Goal: Check status: Check status

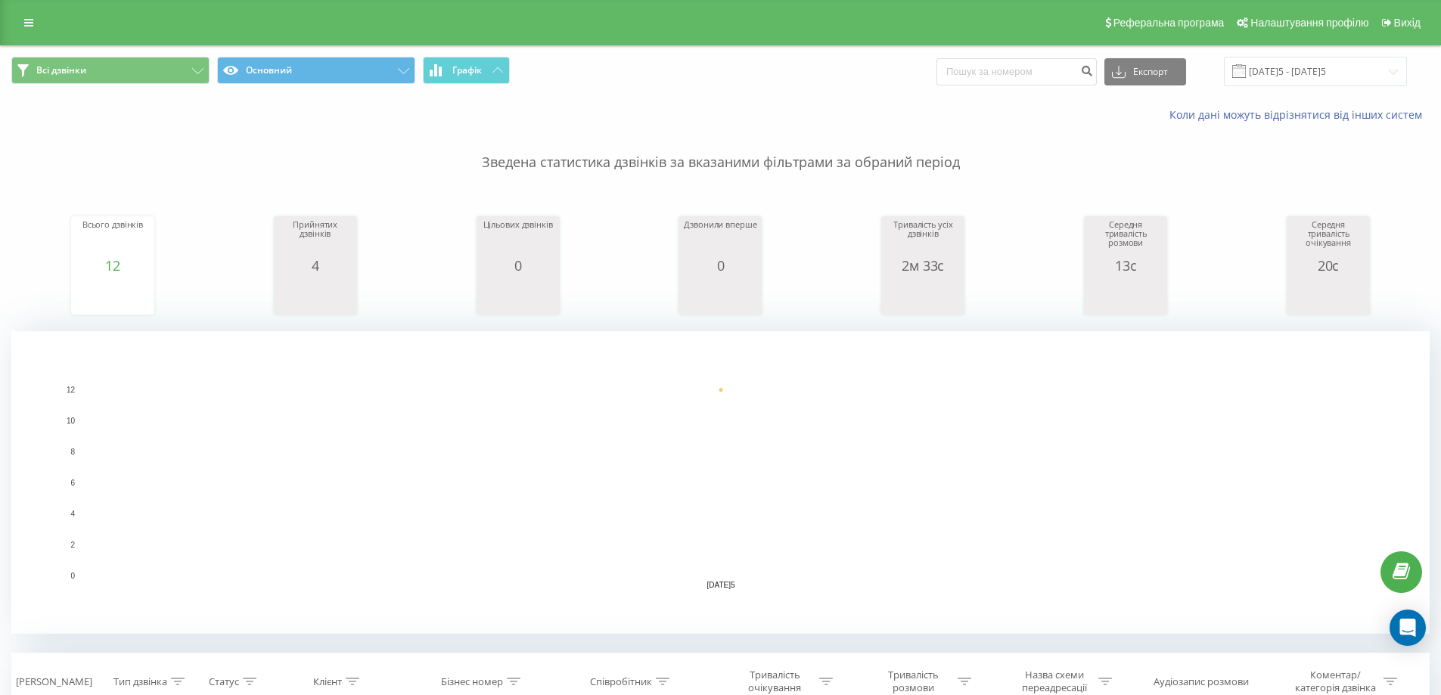
click at [311, 129] on p "Зведена статистика дзвінків за вказаними фільтрами за обраний період" at bounding box center [720, 148] width 1418 height 50
